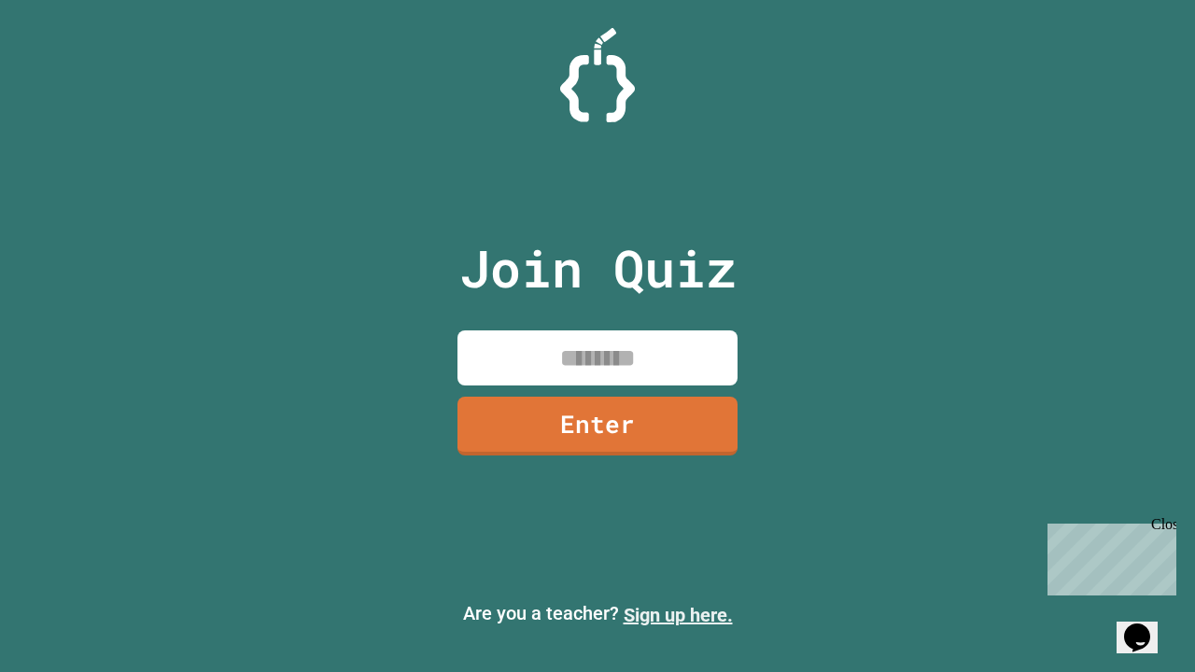
click at [678, 615] on link "Sign up here." at bounding box center [678, 615] width 109 height 22
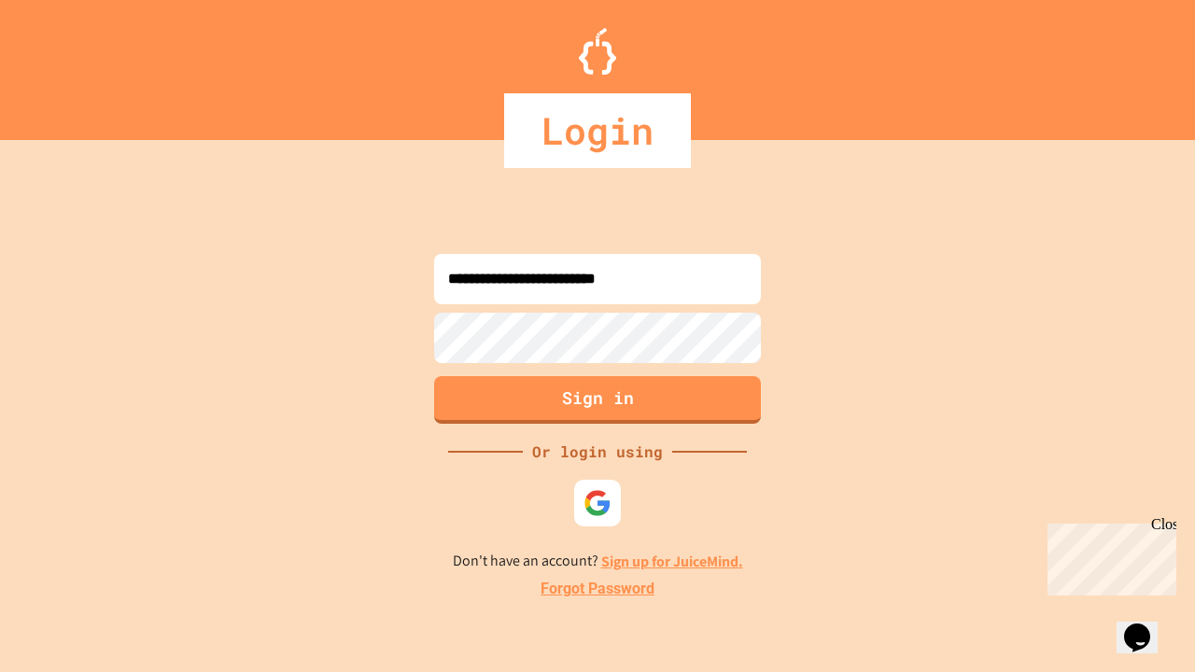
type input "**********"
